Goal: Task Accomplishment & Management: Complete application form

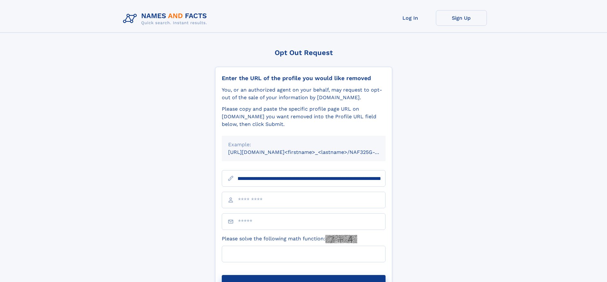
scroll to position [0, 85]
type input "**********"
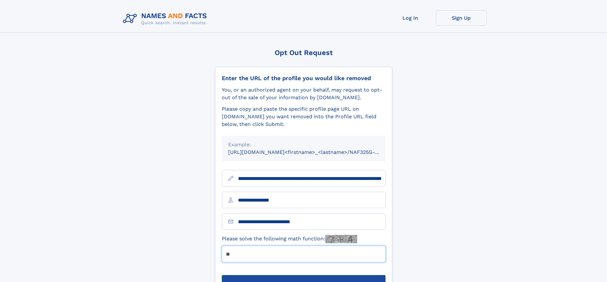
type input "**"
click at [303, 275] on button "Submit Opt Out Request" at bounding box center [304, 285] width 164 height 20
